Goal: Transaction & Acquisition: Purchase product/service

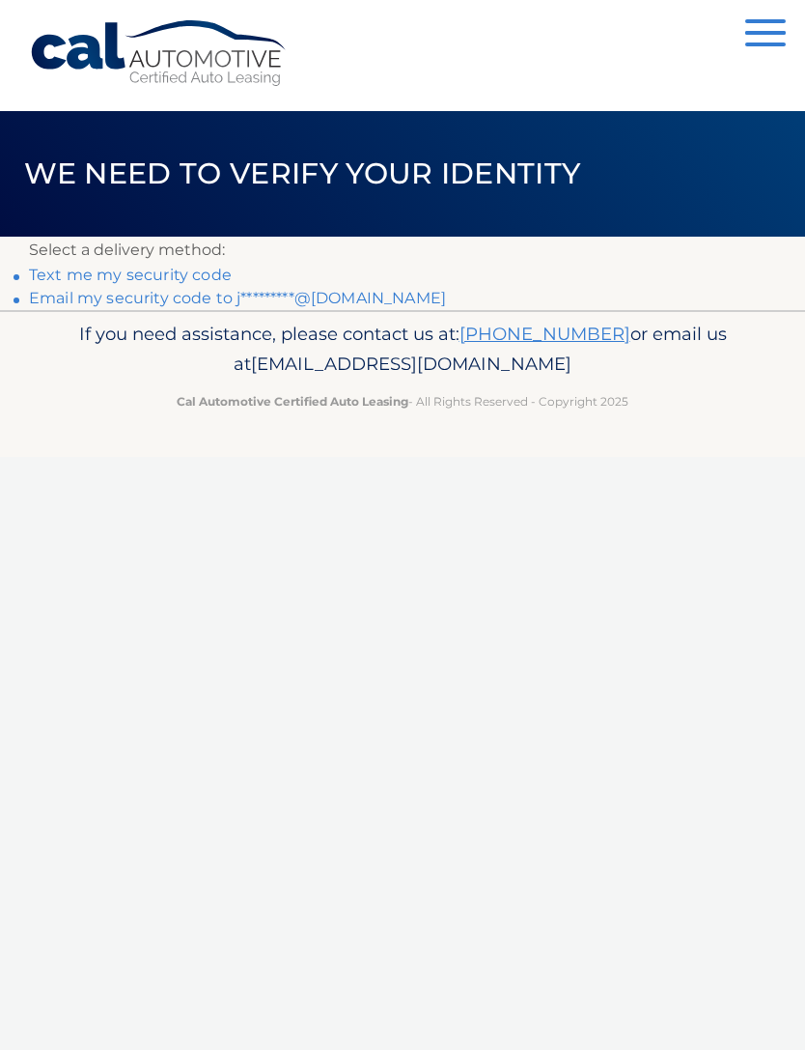
click at [362, 305] on link "Email my security code to j*********@hotmail.com" at bounding box center [237, 298] width 417 height 18
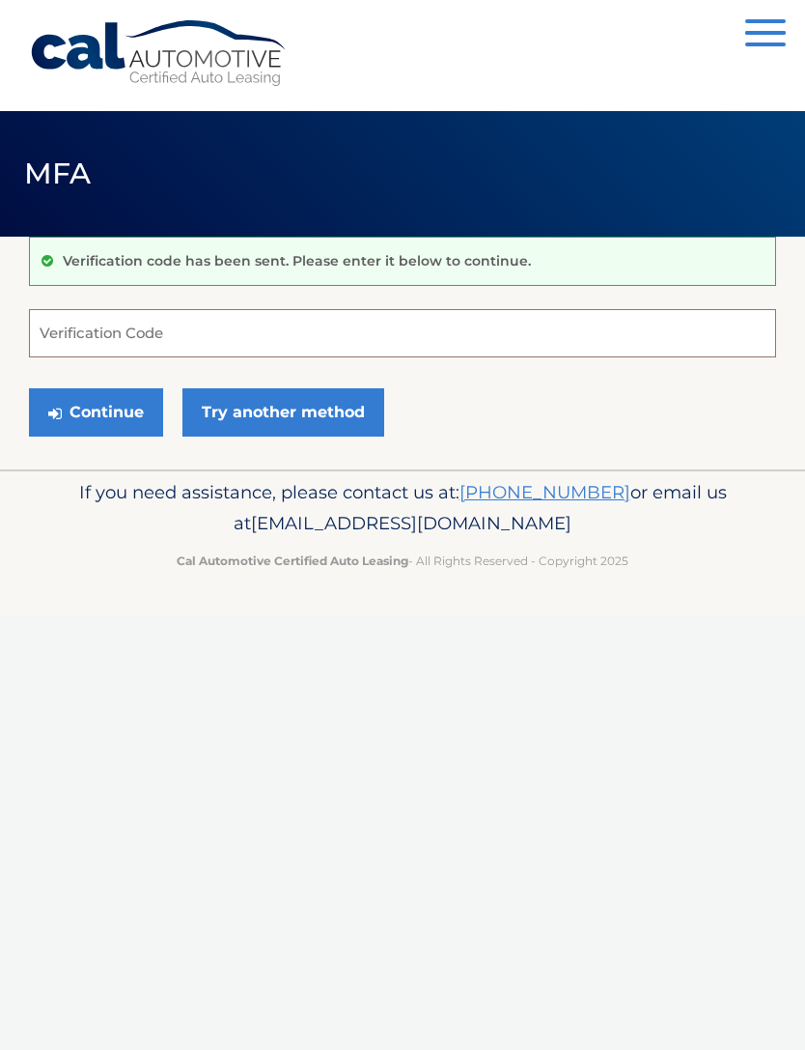
click at [206, 327] on input "Verification Code" at bounding box center [402, 333] width 747 height 48
paste input "603645"
type input "603645"
click at [97, 408] on button "Continue" at bounding box center [96, 412] width 134 height 48
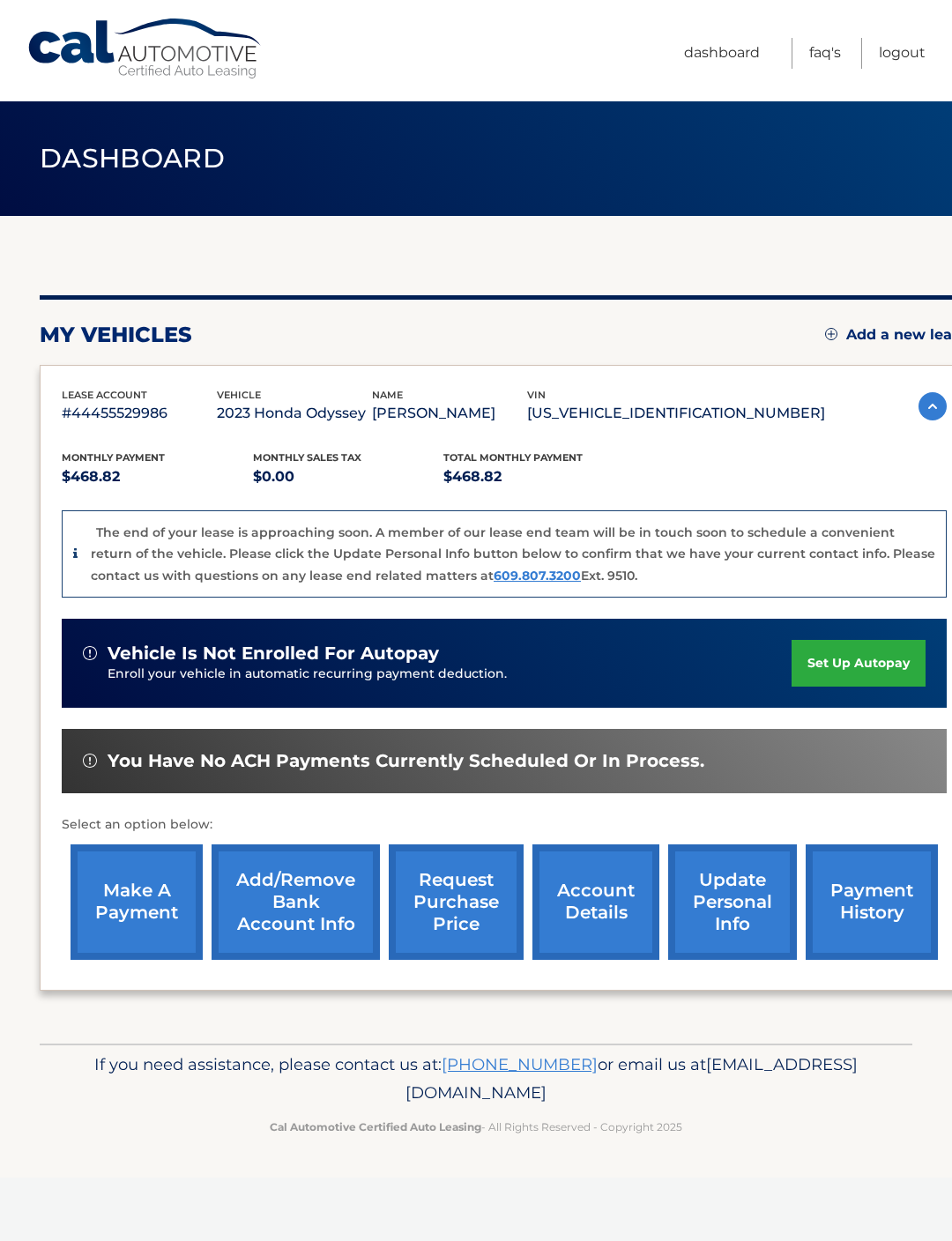
click at [128, 904] on link "make a payment" at bounding box center [136, 902] width 132 height 115
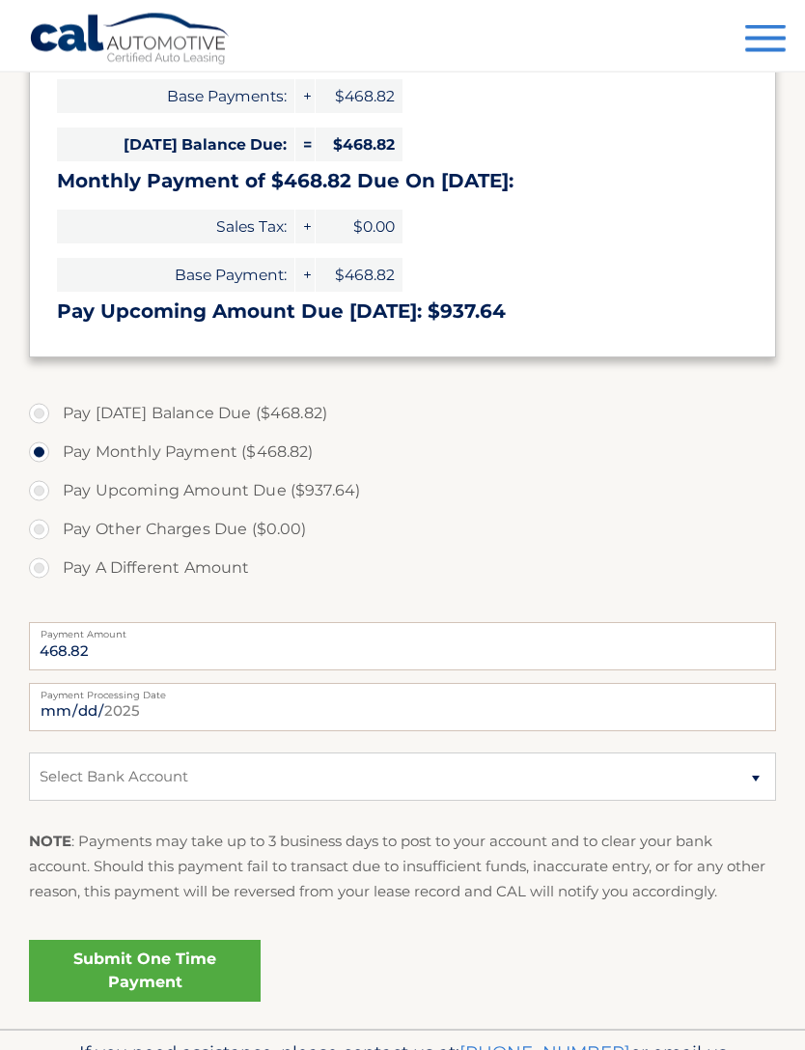
scroll to position [353, 0]
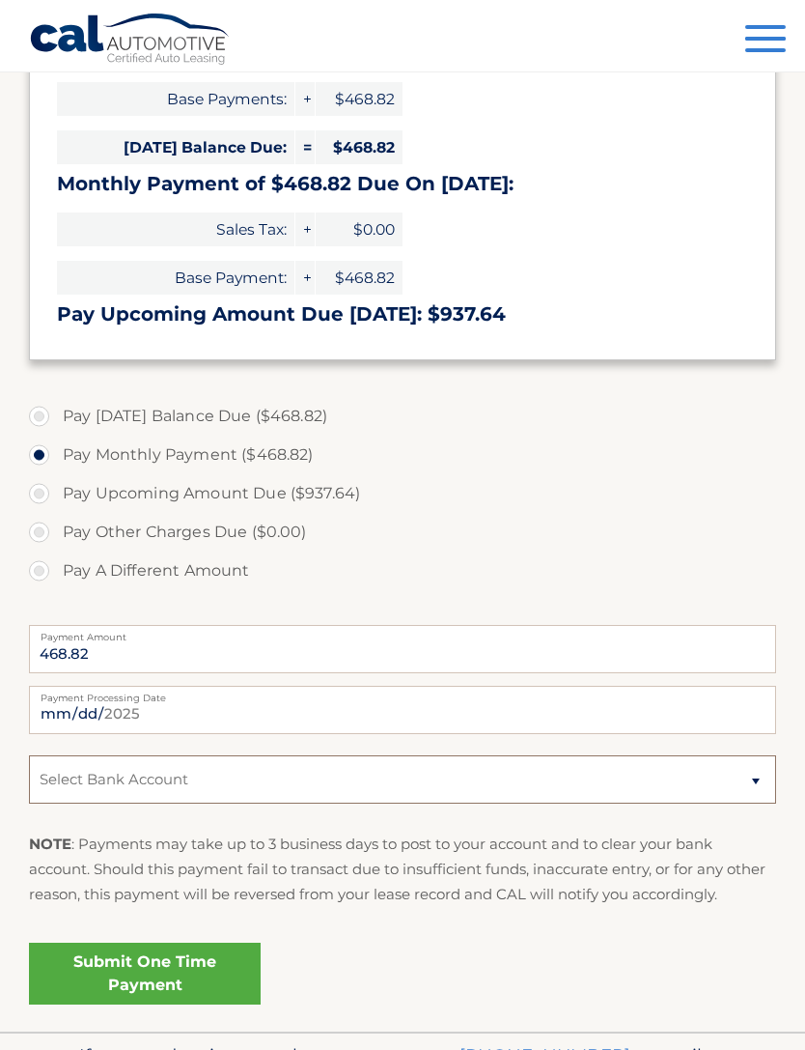
click at [750, 764] on select "Select Bank Account Checking BANK OF AMERICA N.A. *****3293 Checking CITIZENS B…" at bounding box center [402, 779] width 747 height 48
select select "MzlhNmMwMjQtYzk3NC00NTQ5LWFmZWQtMDg2ODMwNDI3OTdh"
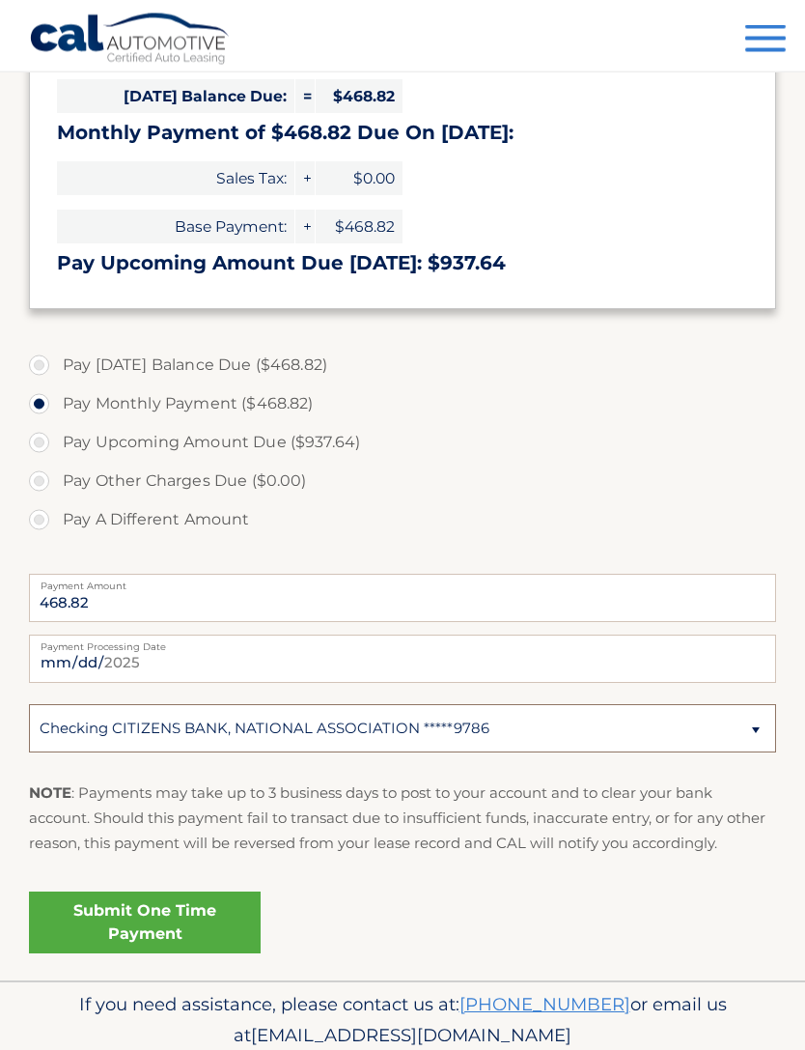
scroll to position [415, 0]
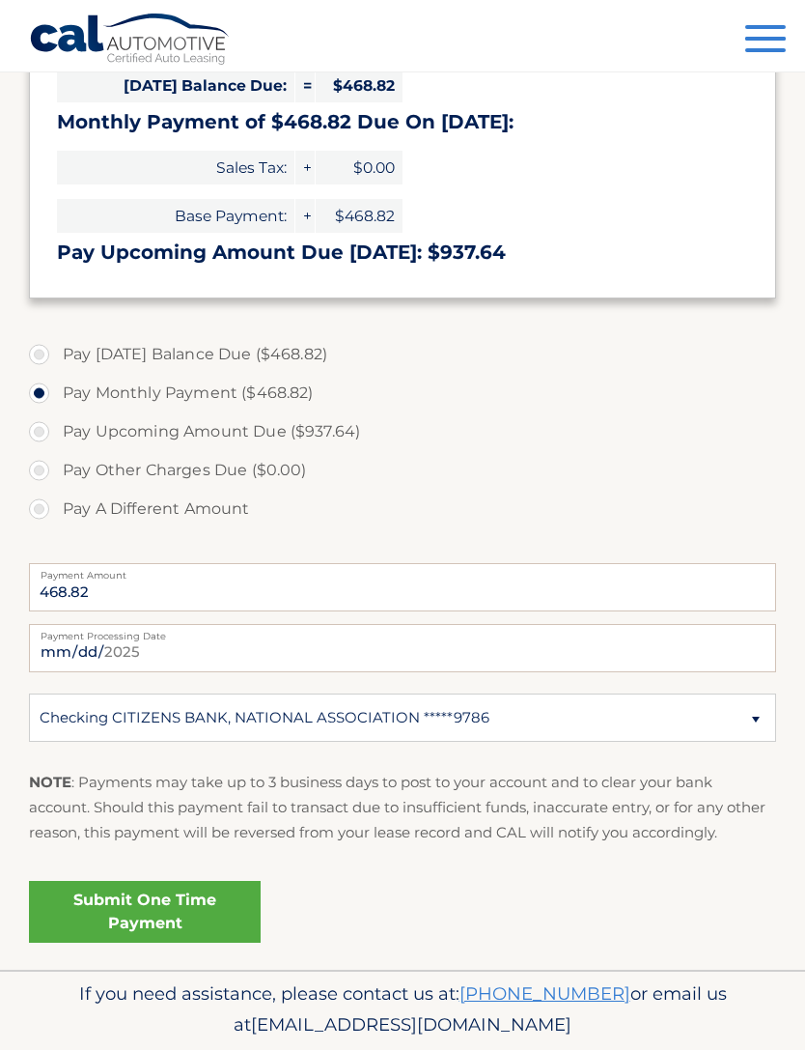
click at [186, 898] on link "Submit One Time Payment" at bounding box center [145, 912] width 232 height 62
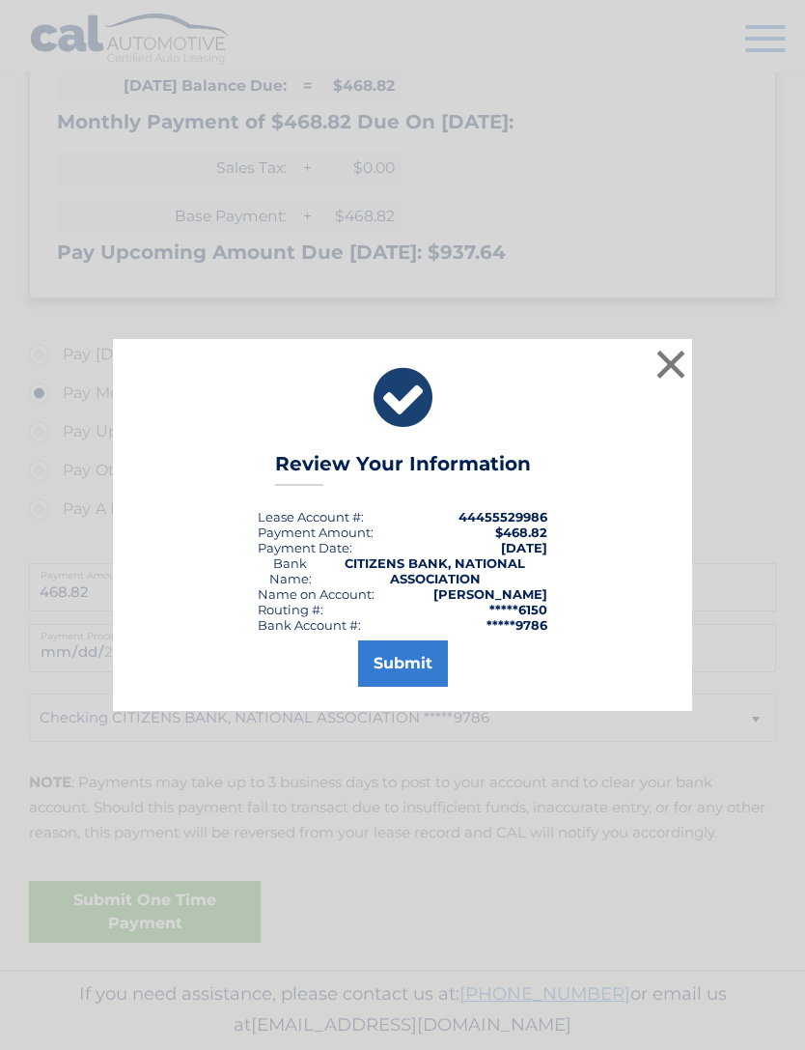
click at [412, 685] on button "Submit" at bounding box center [403, 663] width 90 height 46
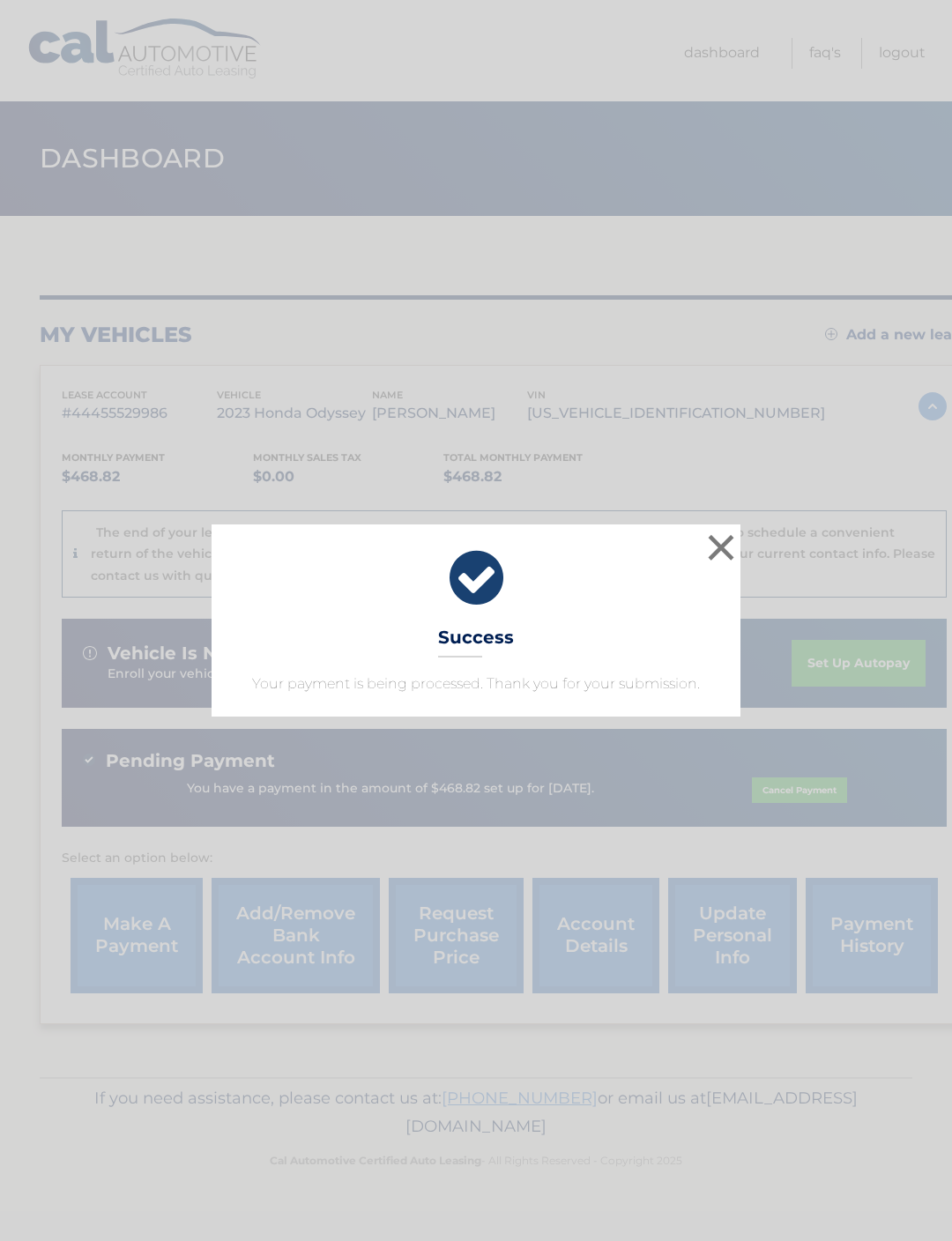
click at [721, 551] on button "×" at bounding box center [720, 547] width 36 height 36
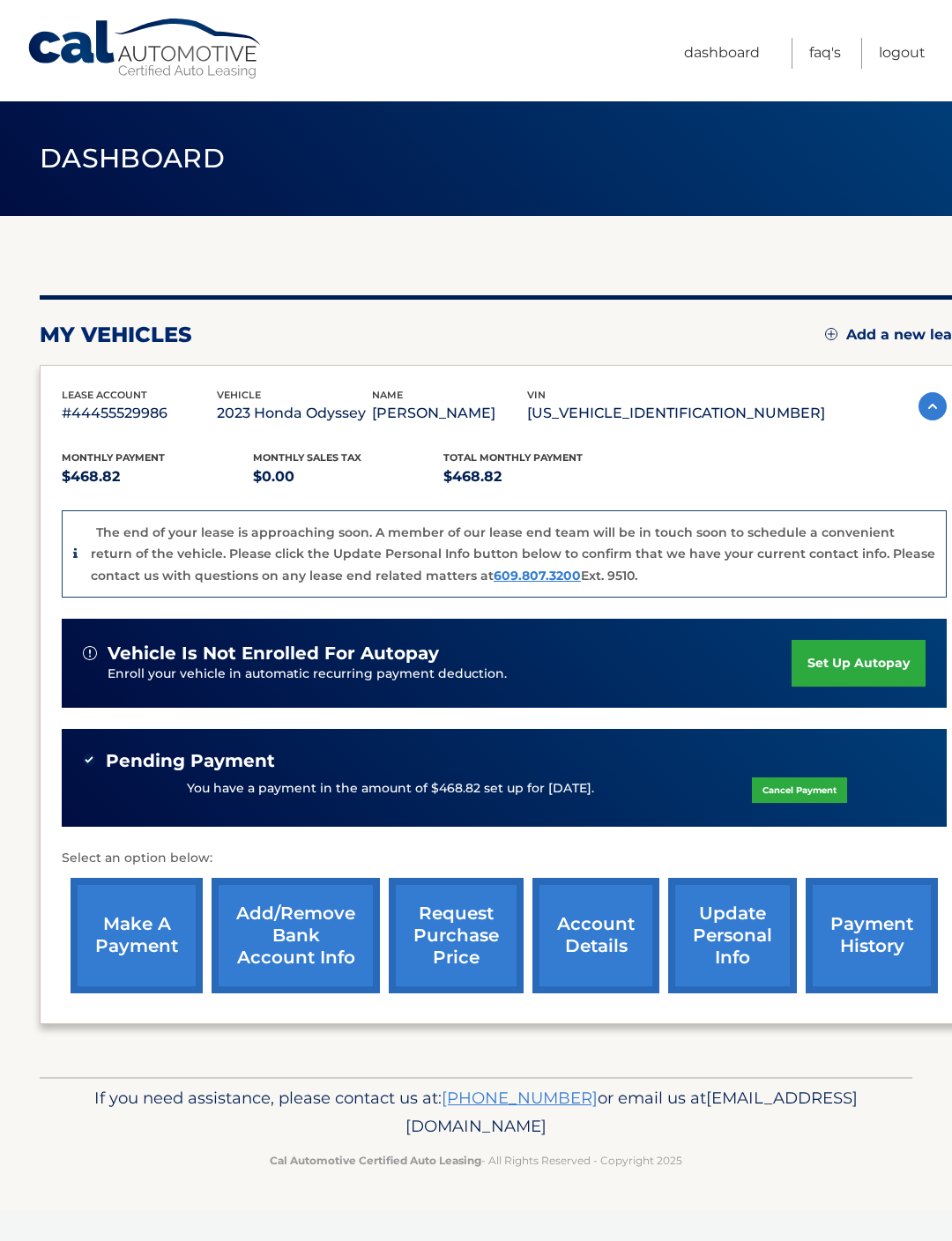
click at [895, 49] on link "Logout" at bounding box center [902, 54] width 47 height 31
